Goal: Task Accomplishment & Management: Use online tool/utility

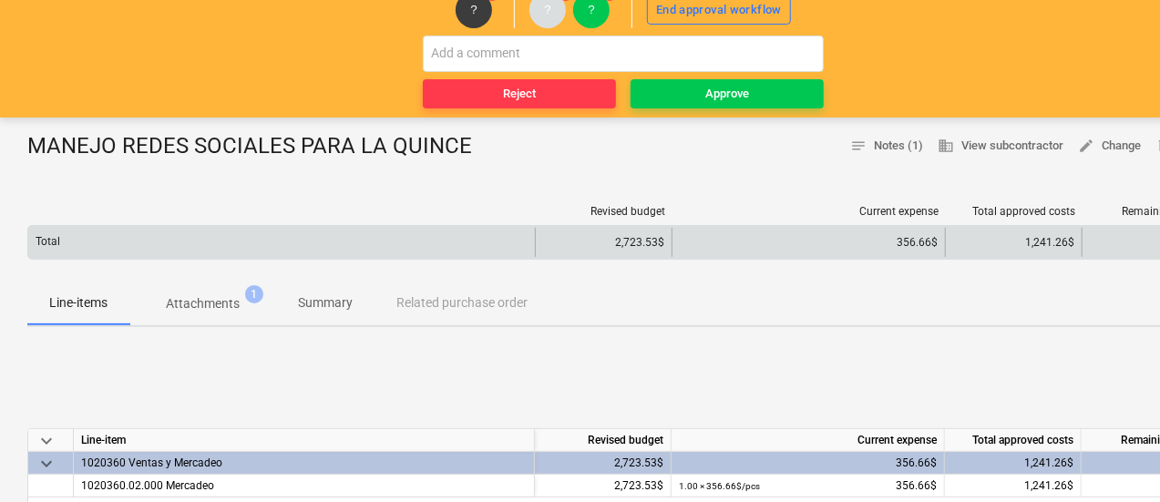
scroll to position [91, 0]
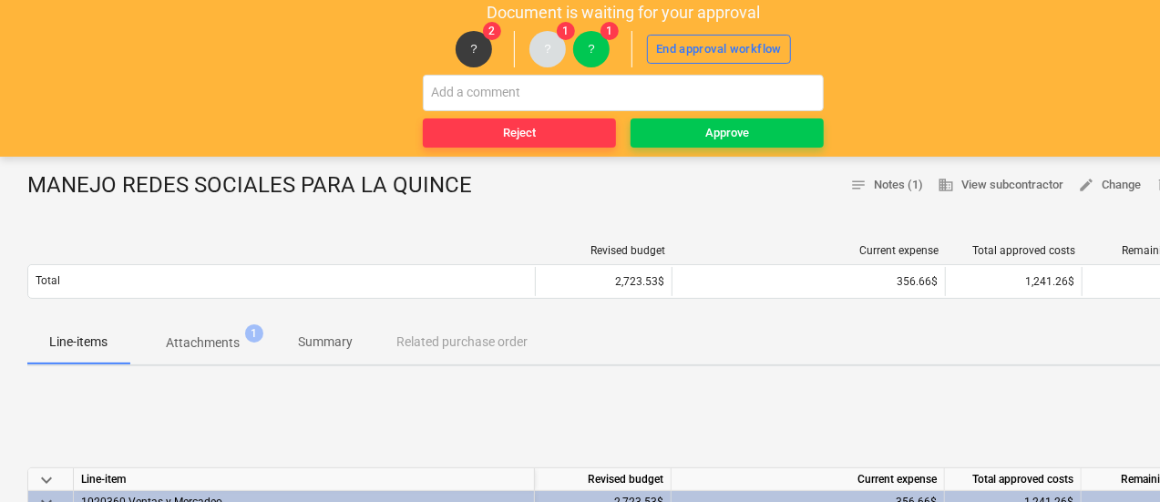
click at [197, 341] on p "Attachments" at bounding box center [203, 342] width 74 height 19
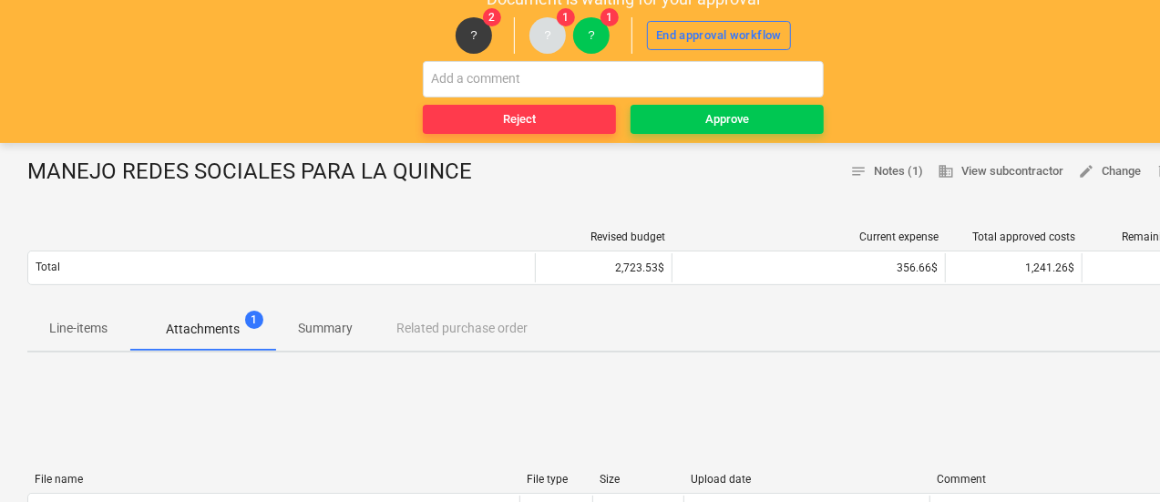
scroll to position [364, 0]
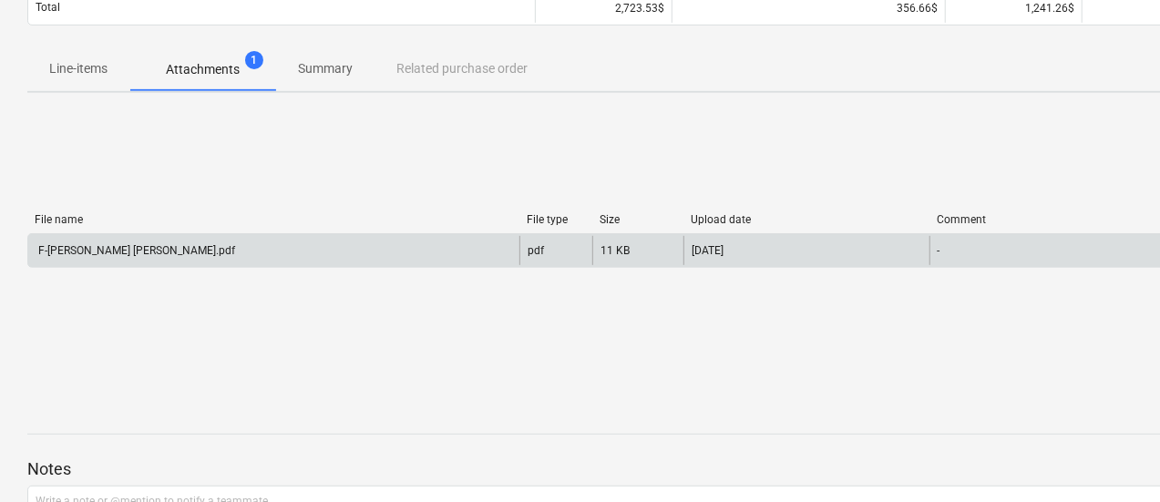
click at [159, 252] on div "F-Marcos La Quince Agosto.pdf" at bounding box center [135, 250] width 199 height 13
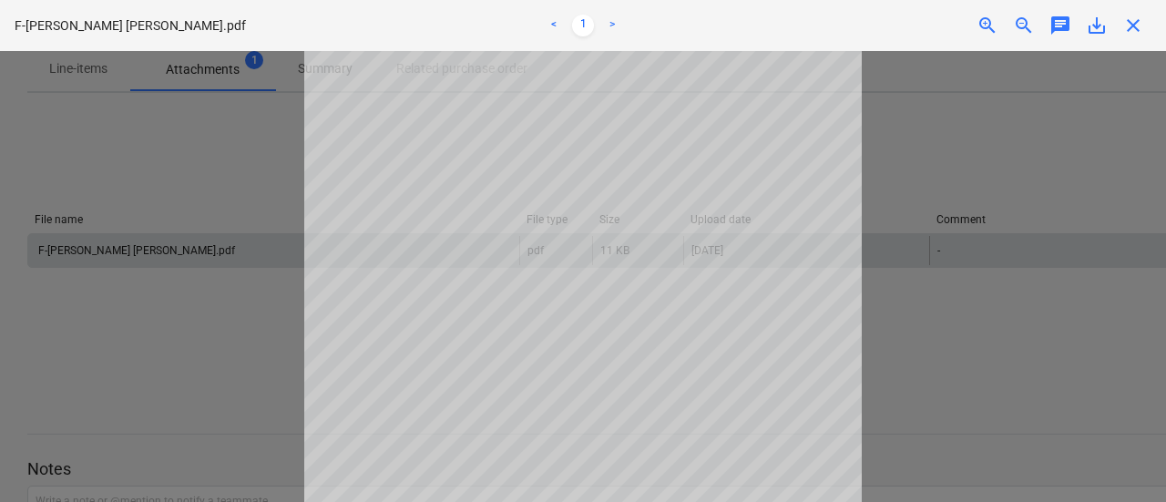
click at [1124, 26] on span "close" at bounding box center [1133, 26] width 22 height 22
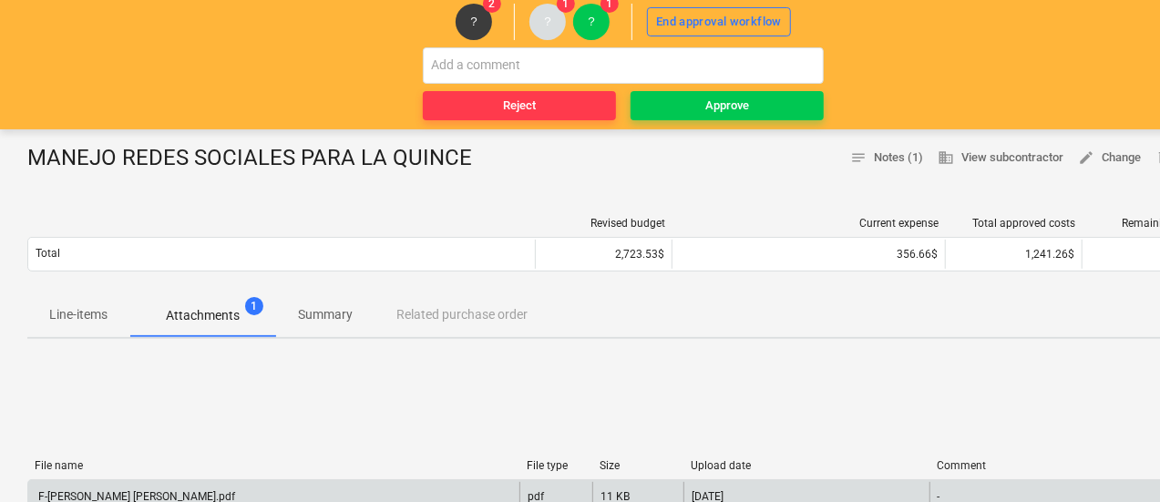
scroll to position [91, 0]
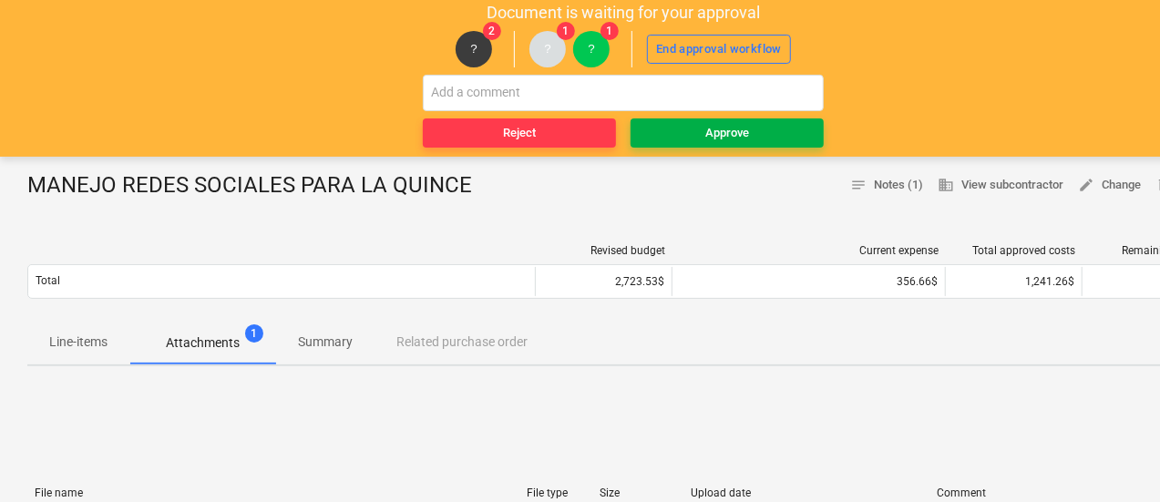
click at [713, 132] on div "Approve" at bounding box center [727, 133] width 44 height 21
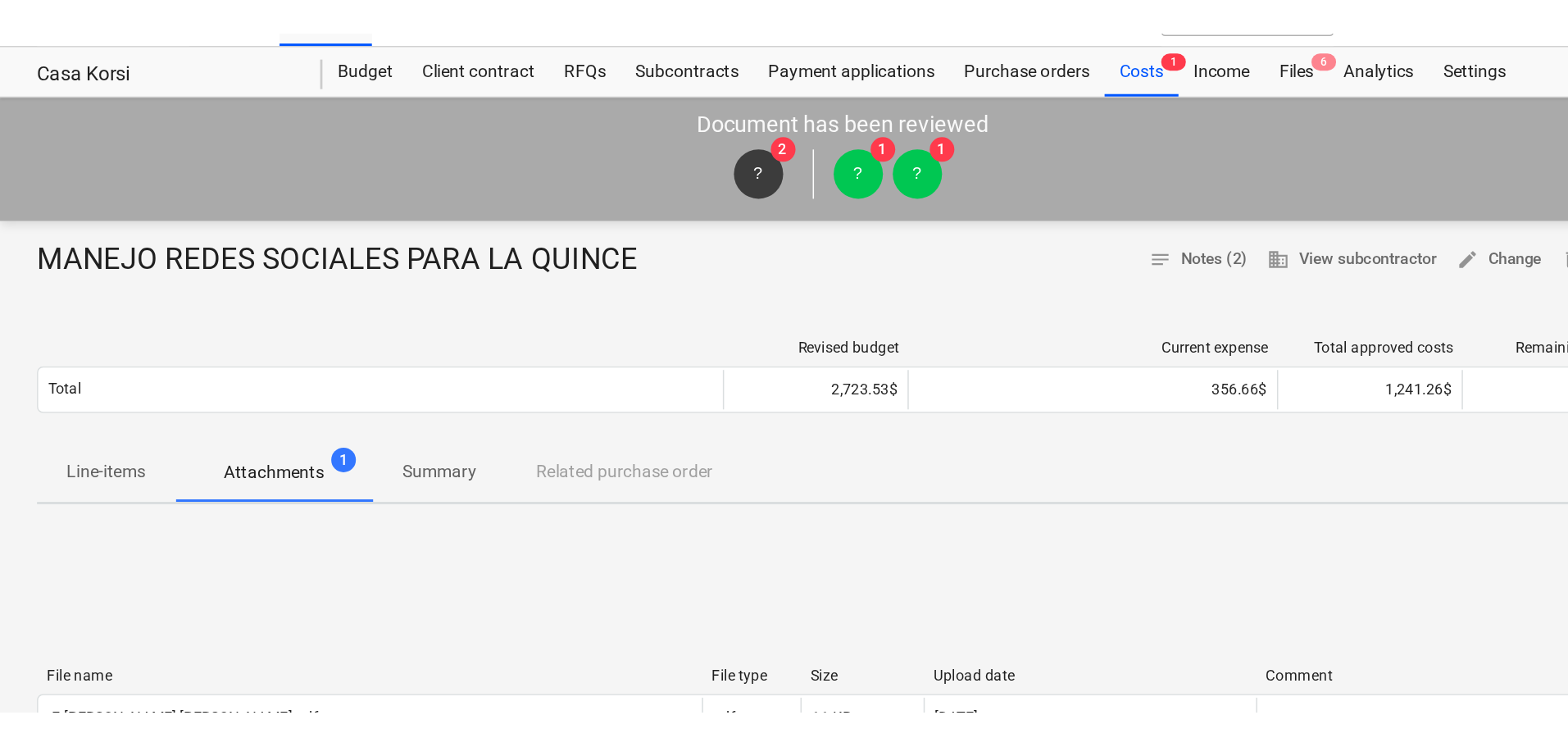
scroll to position [0, 0]
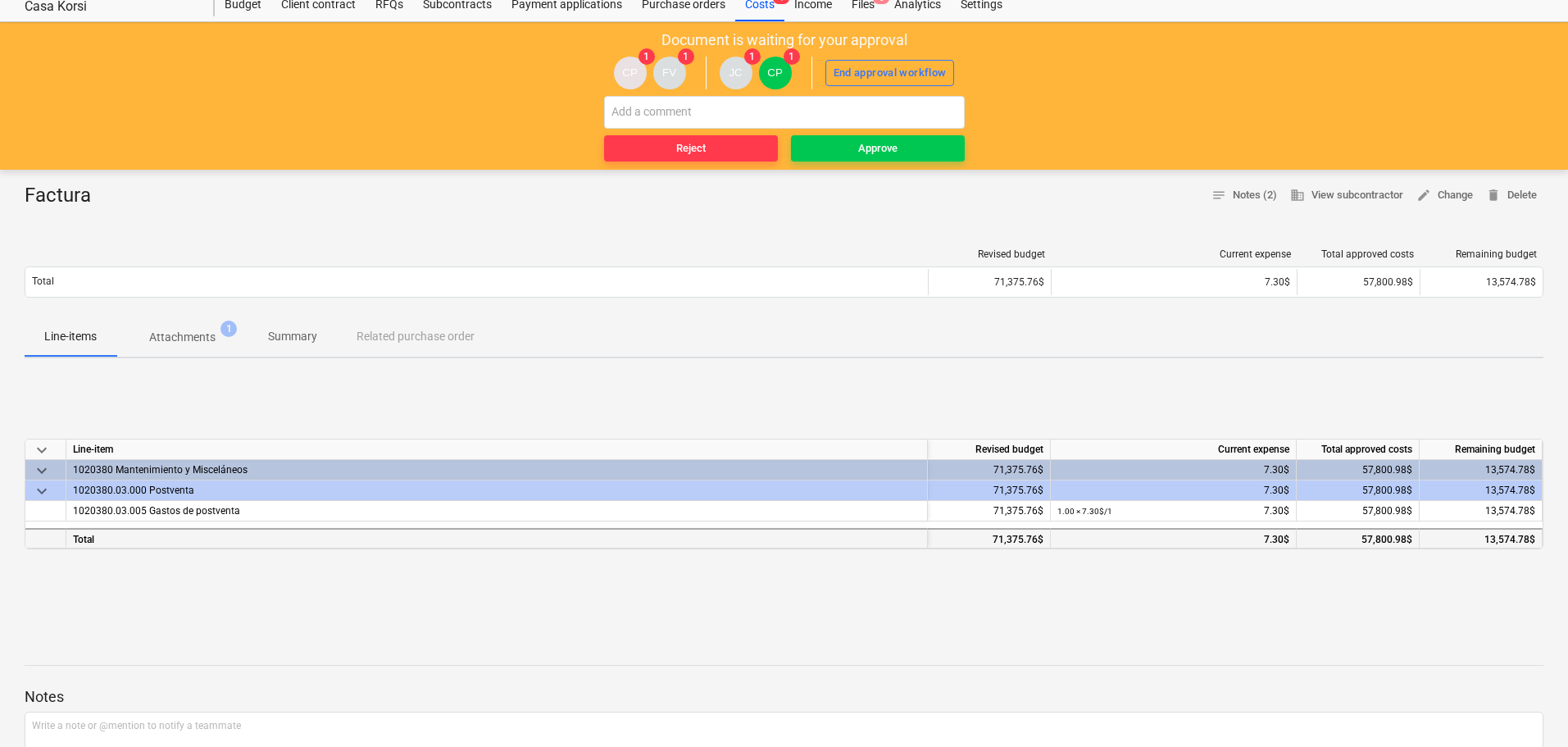
scroll to position [82, 0]
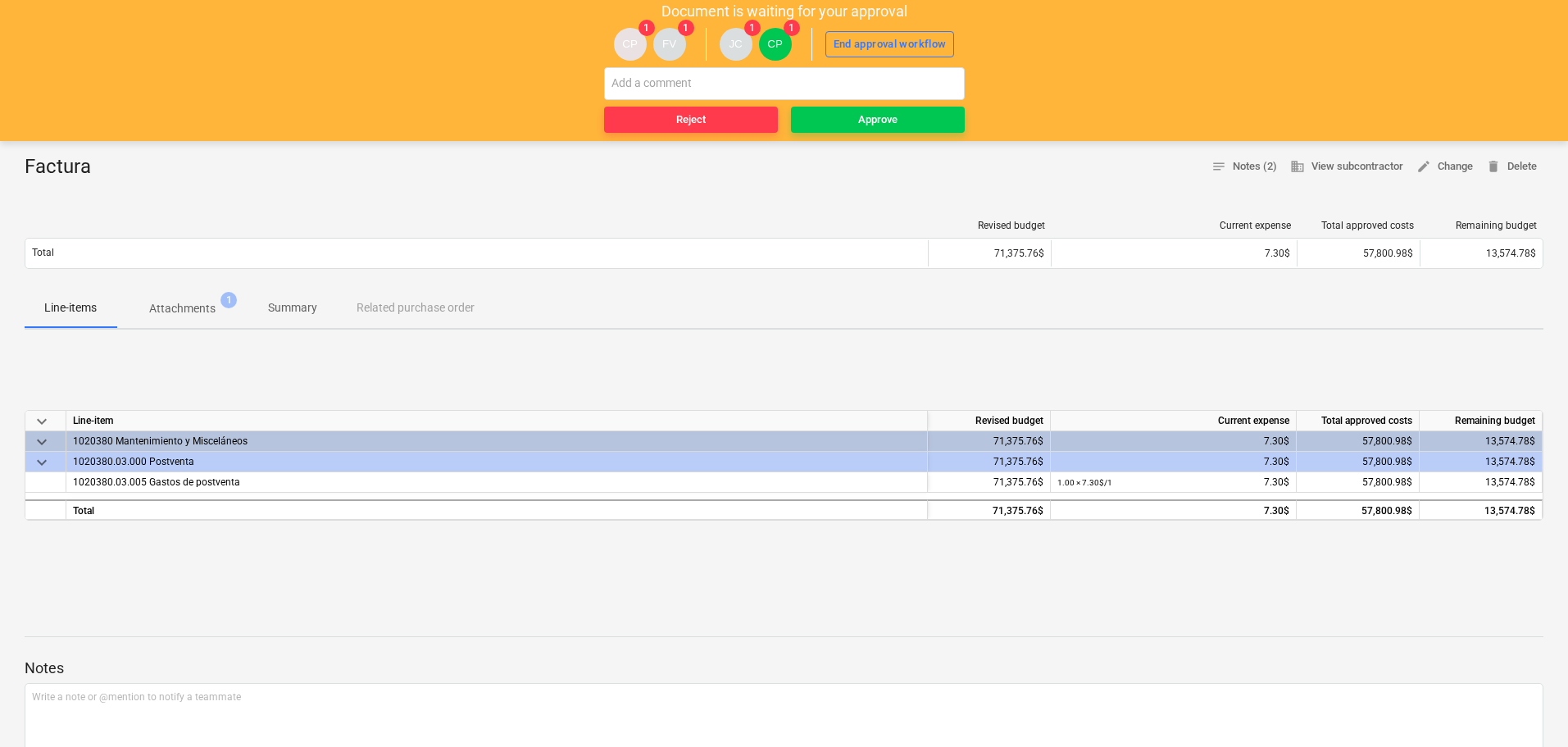
click at [199, 312] on p "Attachments" at bounding box center [183, 308] width 67 height 17
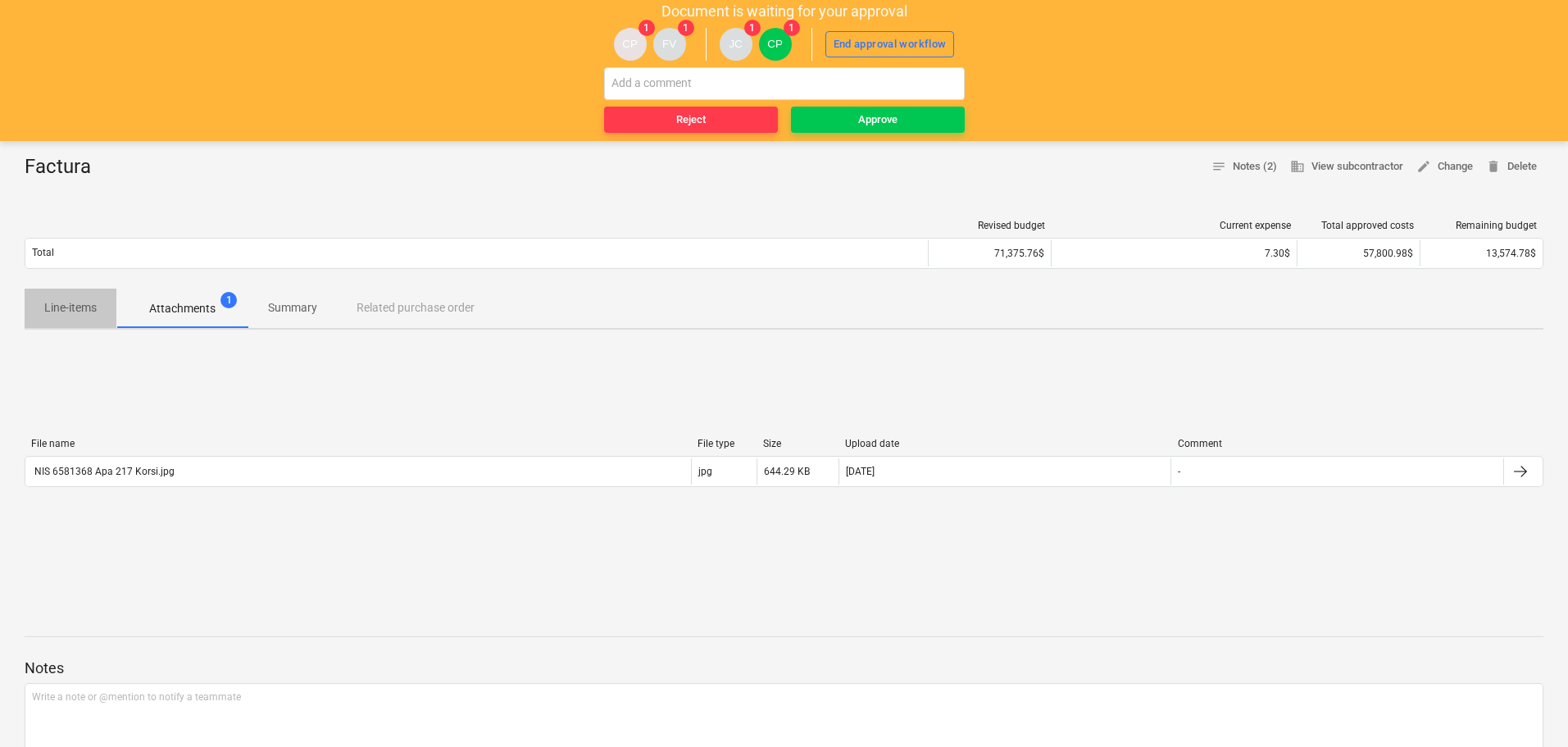
click at [83, 309] on p "Line-items" at bounding box center [70, 307] width 52 height 17
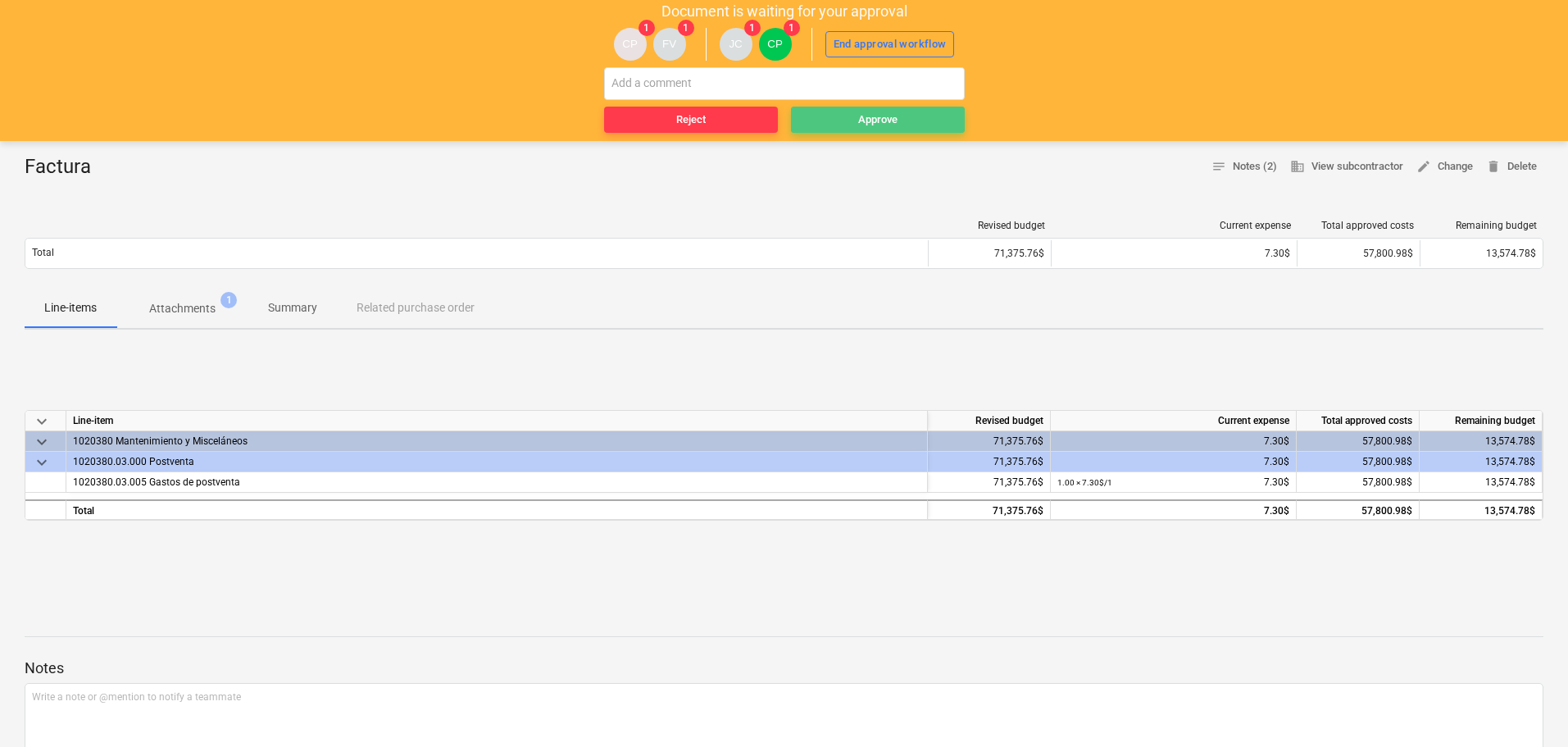
click at [833, 118] on span "Approve" at bounding box center [877, 120] width 161 height 19
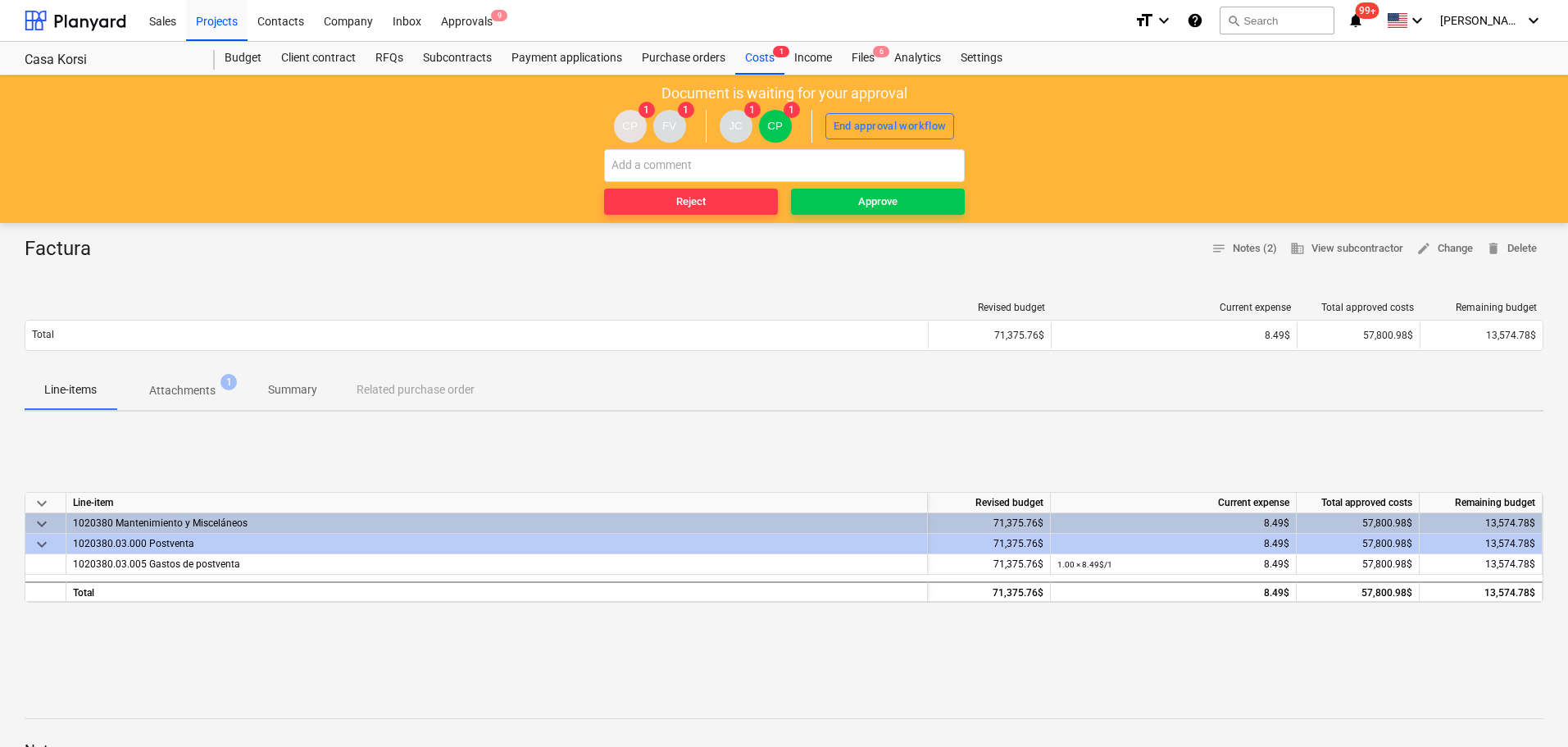
click at [161, 382] on p "Attachments" at bounding box center [183, 390] width 67 height 17
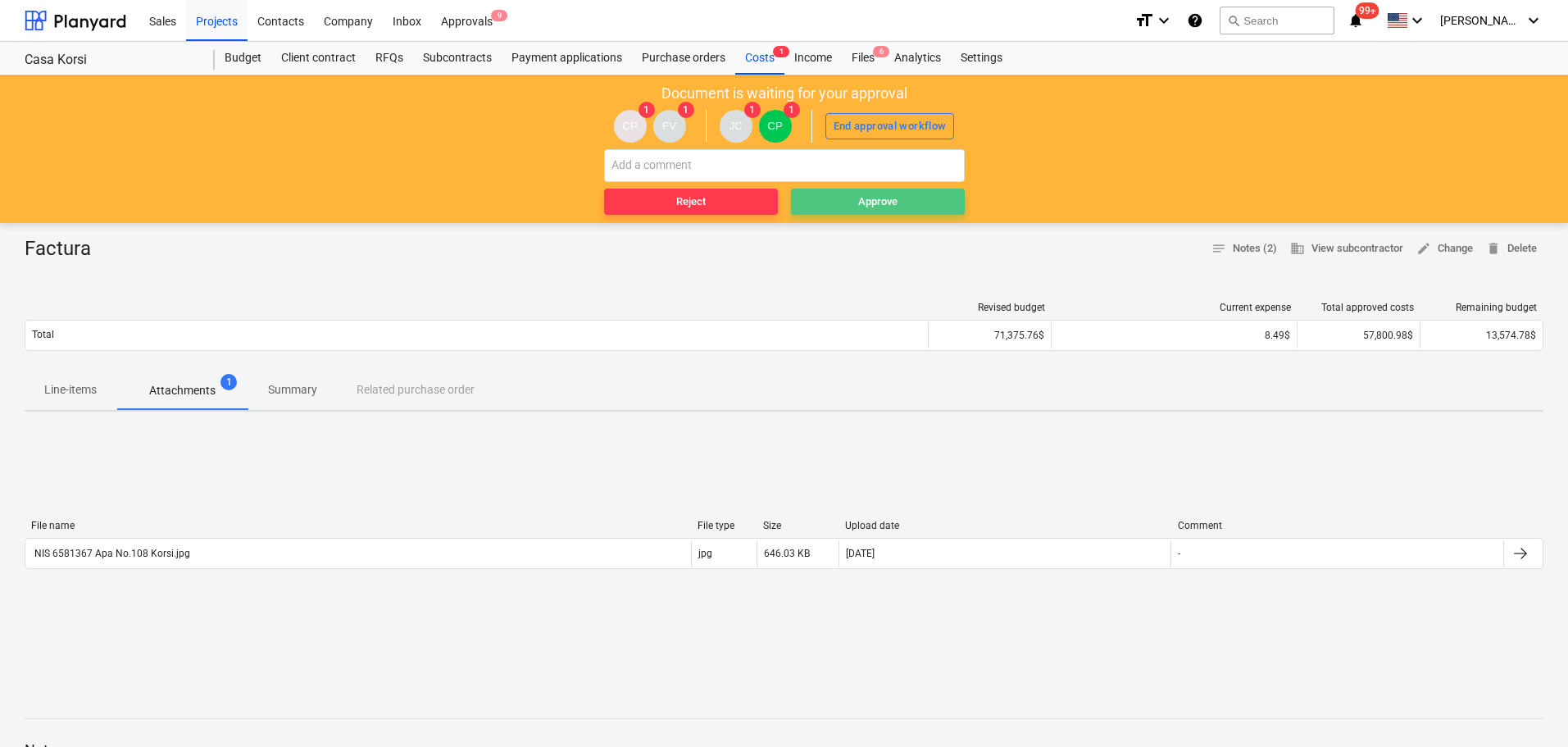
click at [865, 201] on div "Approve" at bounding box center [878, 202] width 40 height 19
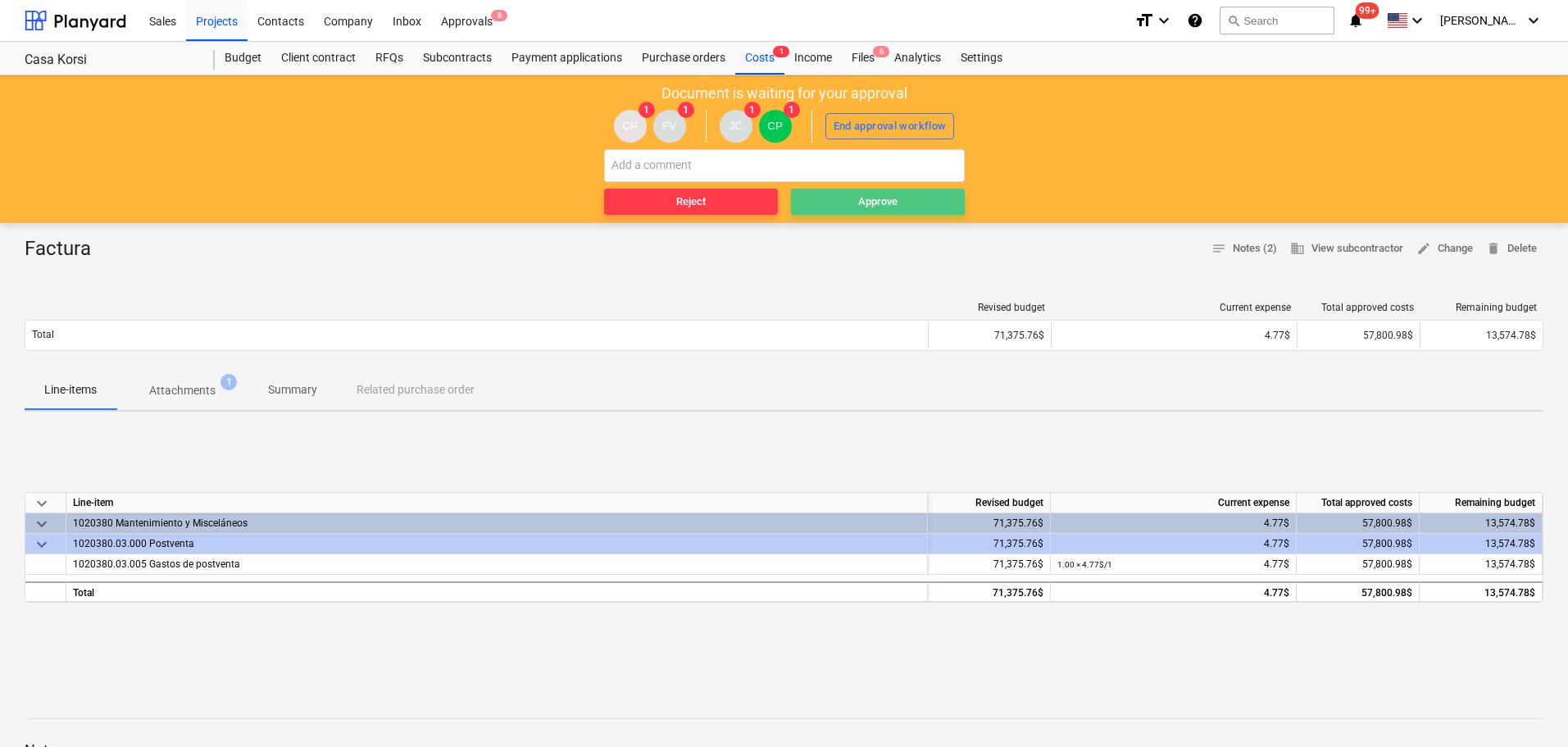
click at [832, 198] on span "Approve" at bounding box center [877, 202] width 161 height 19
click at [193, 390] on p "Attachments" at bounding box center [183, 390] width 67 height 17
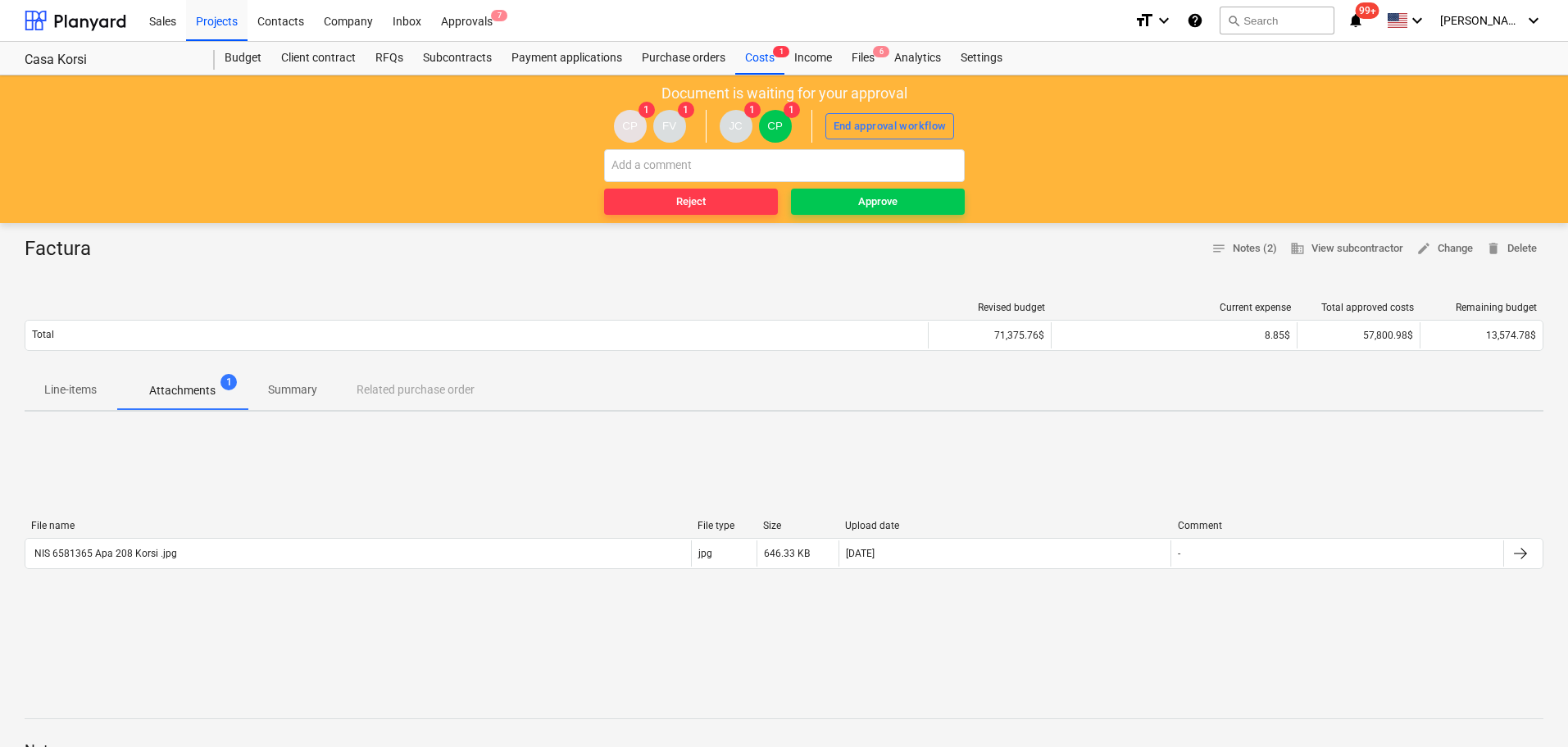
click at [80, 380] on span "Line-items" at bounding box center [70, 390] width 92 height 27
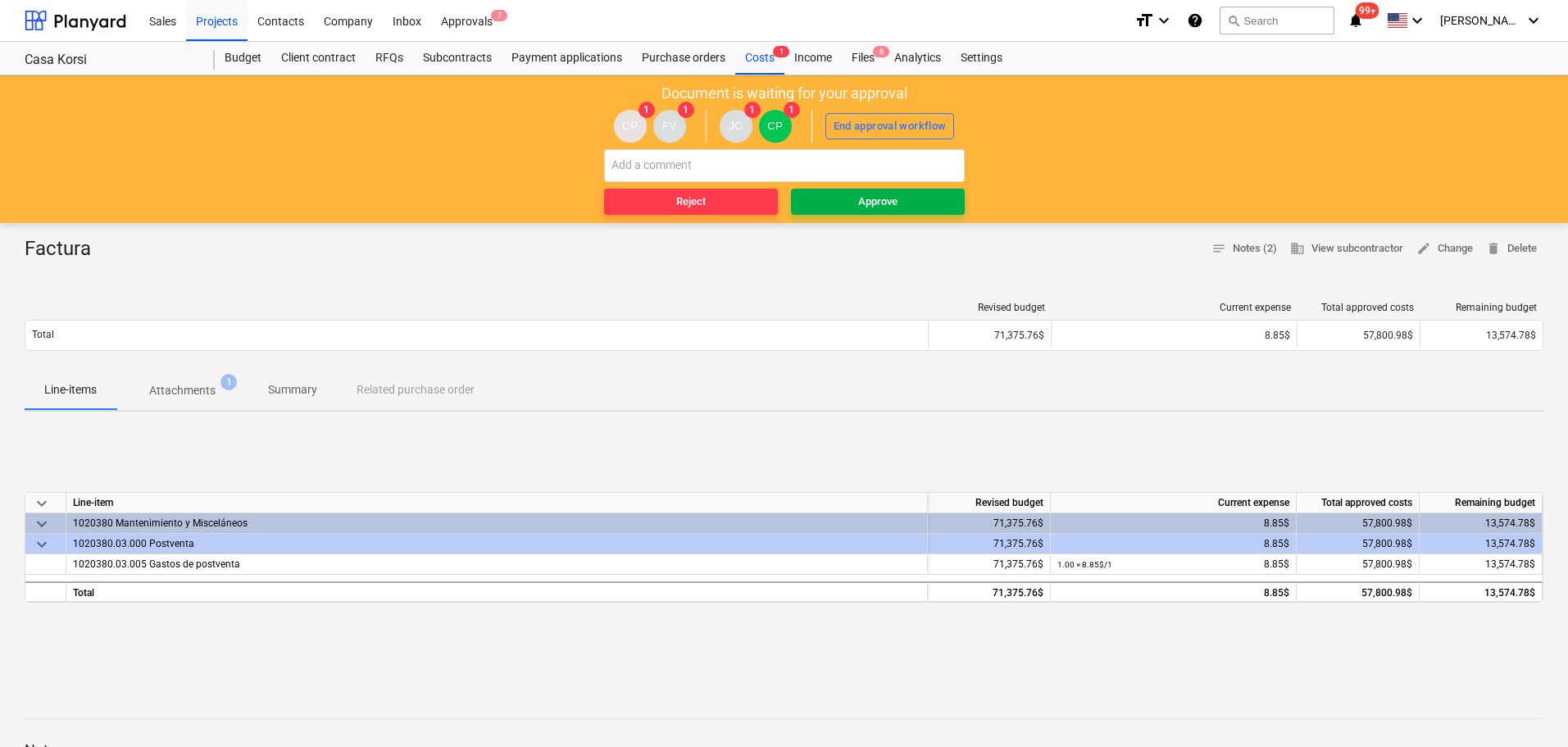
click at [870, 194] on div "Approve" at bounding box center [878, 202] width 40 height 19
click at [844, 207] on span "Approve" at bounding box center [877, 202] width 161 height 19
click at [837, 202] on span "Approve" at bounding box center [877, 202] width 161 height 19
click at [859, 197] on div "Approve" at bounding box center [878, 202] width 40 height 19
click at [819, 197] on span "Approve" at bounding box center [877, 202] width 161 height 19
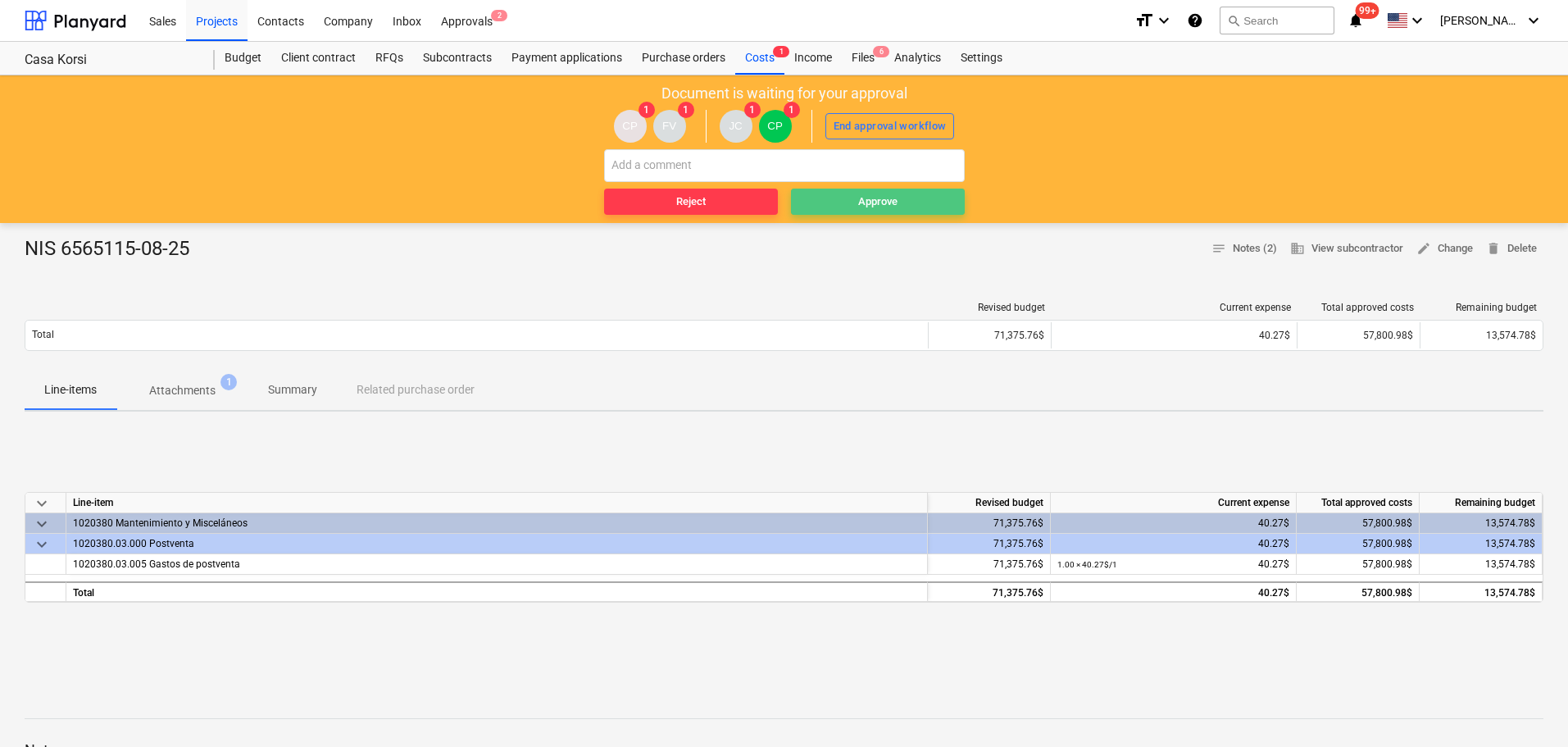
click at [852, 198] on span "Approve" at bounding box center [877, 202] width 161 height 19
click at [875, 203] on div "Approve" at bounding box center [878, 202] width 40 height 19
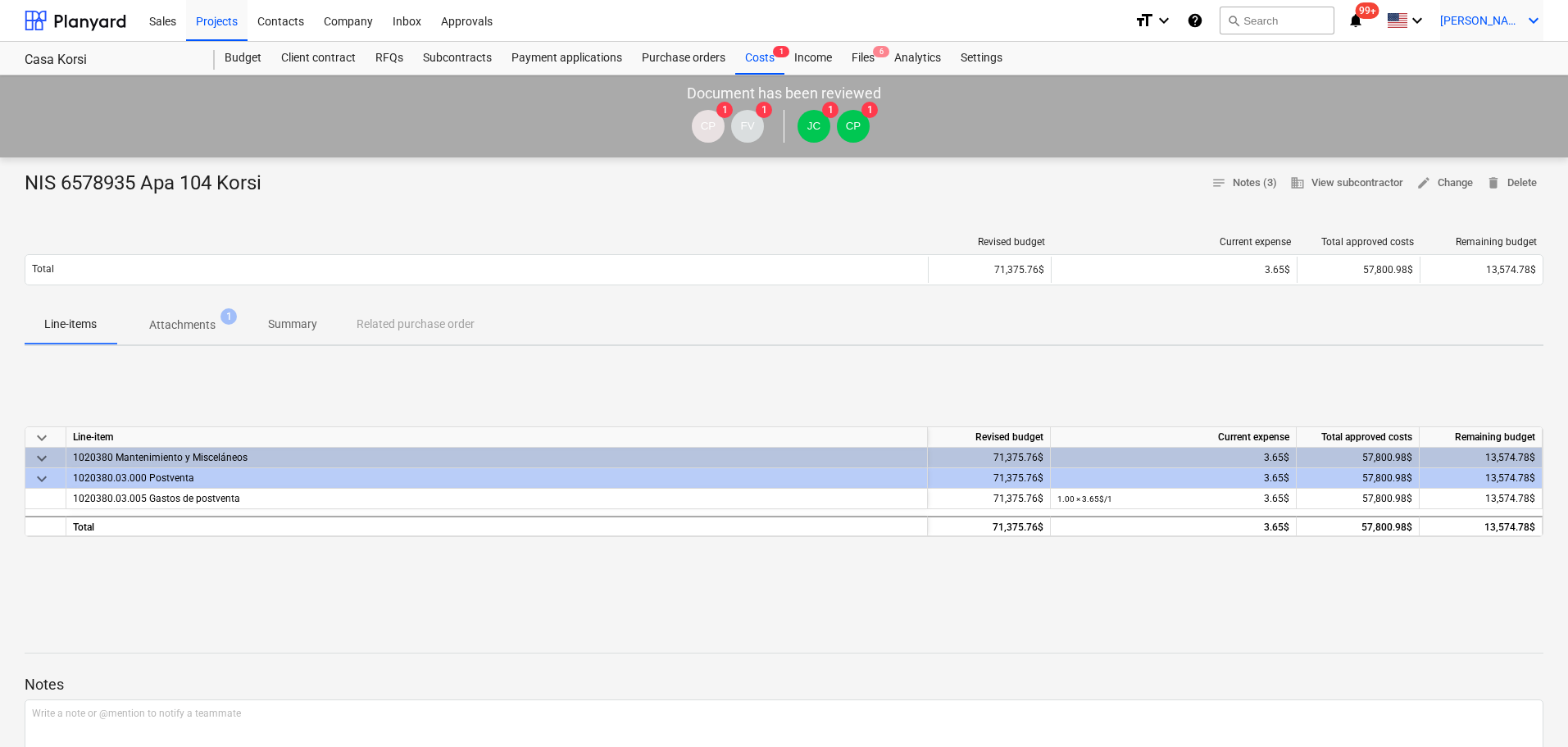
click at [1512, 17] on span "[PERSON_NAME]" at bounding box center [1481, 20] width 82 height 14
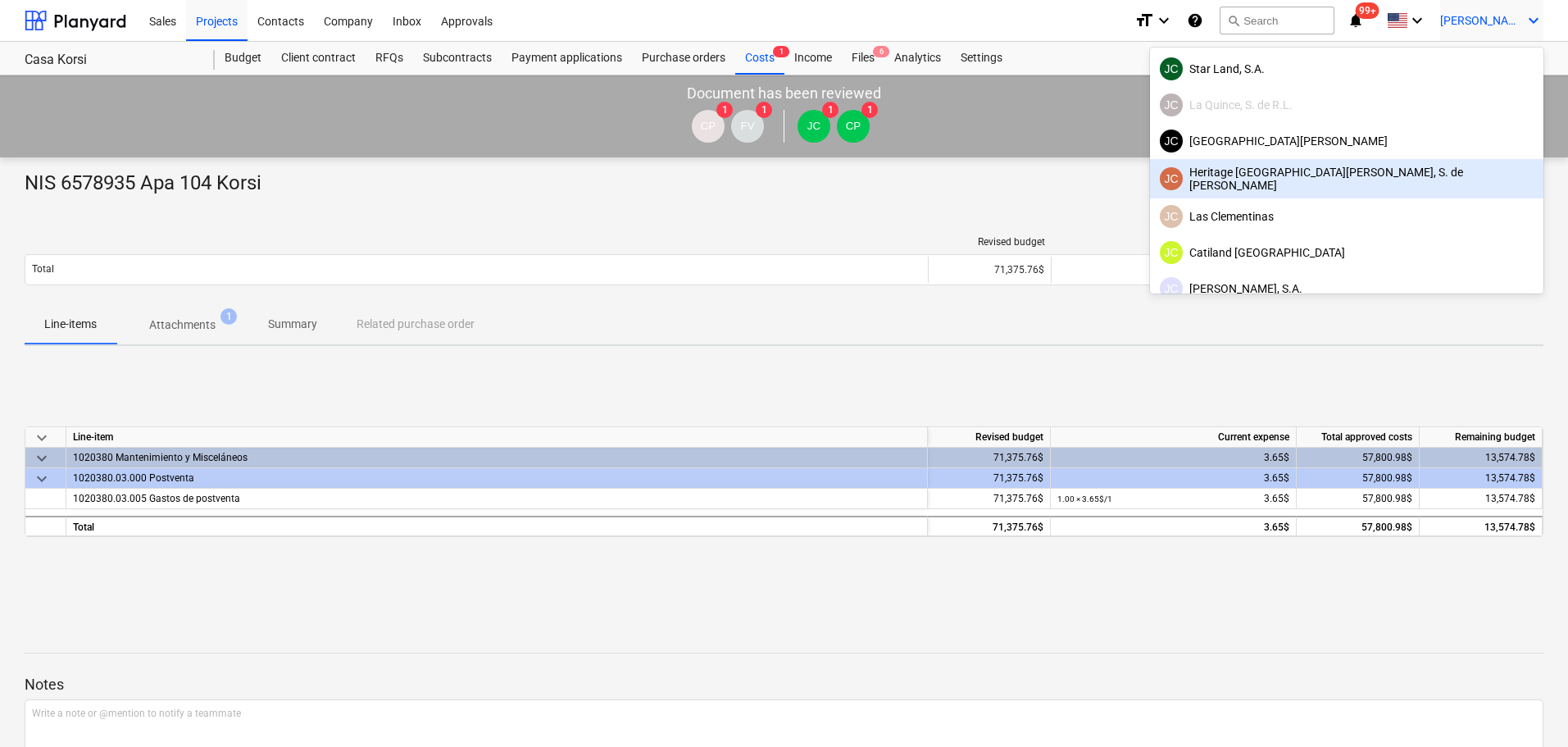
click at [1449, 179] on div "JC Heritage [GEOGRAPHIC_DATA][PERSON_NAME], S. de [PERSON_NAME]" at bounding box center [1346, 178] width 373 height 26
